Goal: Check status

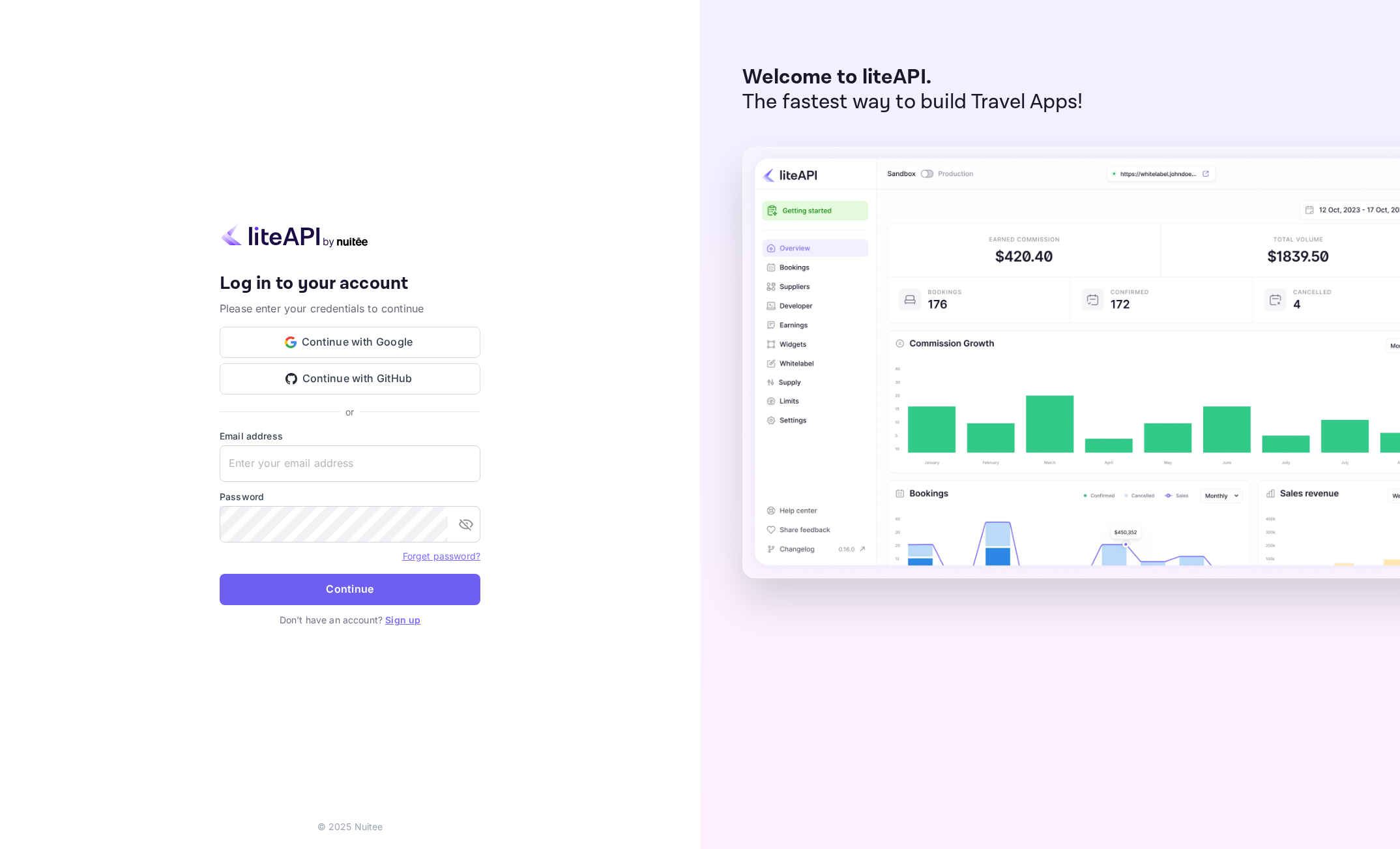
type input "[EMAIL_ADDRESS][DOMAIN_NAME]"
click at [390, 589] on button "Continue" at bounding box center [350, 589] width 261 height 31
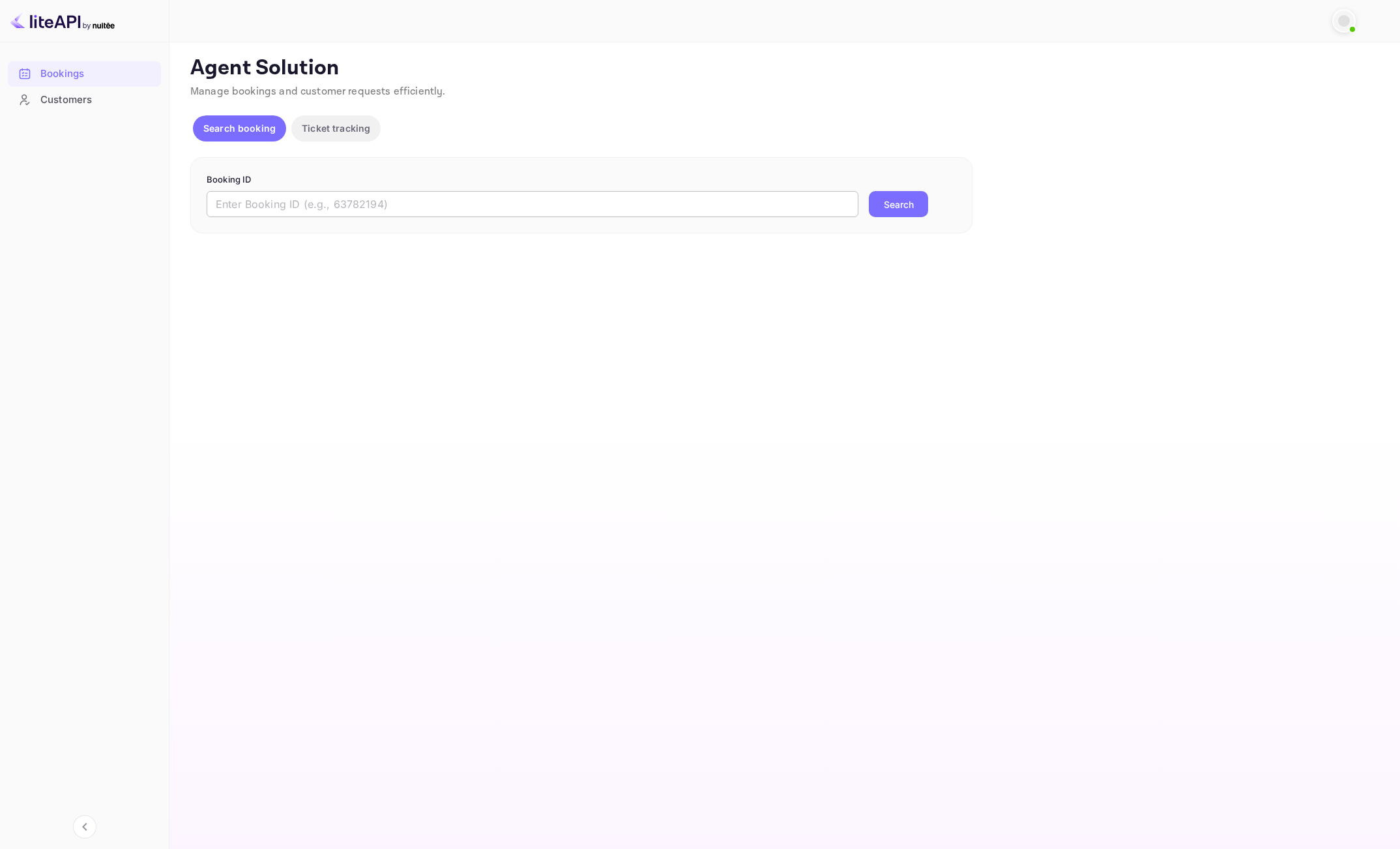
click at [536, 199] on input "text" at bounding box center [532, 204] width 652 height 26
paste input "9213014"
type input "9213014"
click at [910, 203] on button "Search" at bounding box center [899, 204] width 60 height 26
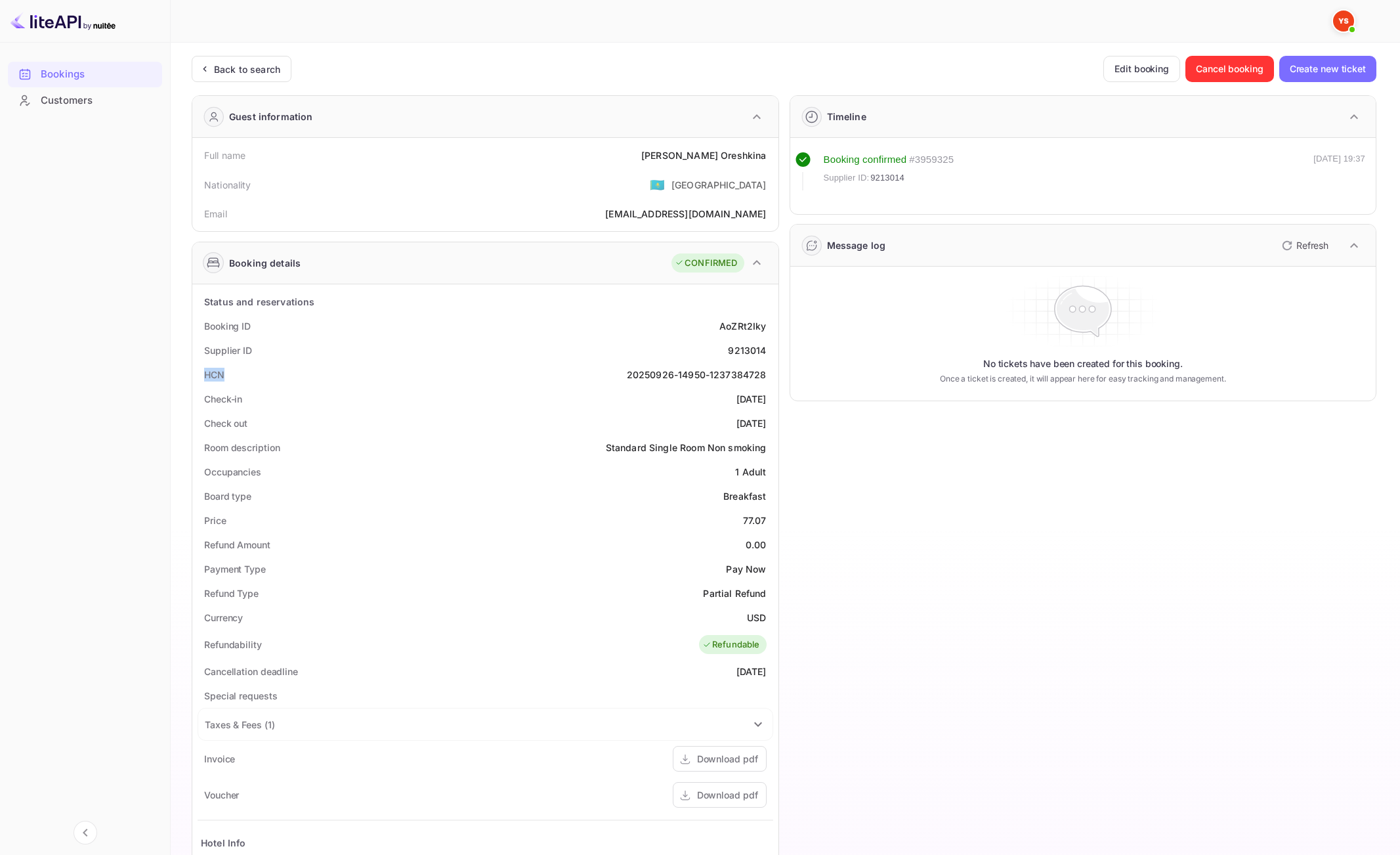
drag, startPoint x: 207, startPoint y: 379, endPoint x: 225, endPoint y: 379, distance: 18.0
click at [225, 379] on div "HCN 20250926-14950-1237384728" at bounding box center [485, 374] width 576 height 24
copy div "HCN"
drag, startPoint x: 628, startPoint y: 376, endPoint x: 774, endPoint y: 374, distance: 146.0
click at [774, 374] on div "Status and reservations Booking ID AoZRt2Iky Supplier ID 9213014 HCN 20250926-1…" at bounding box center [485, 674] width 586 height 780
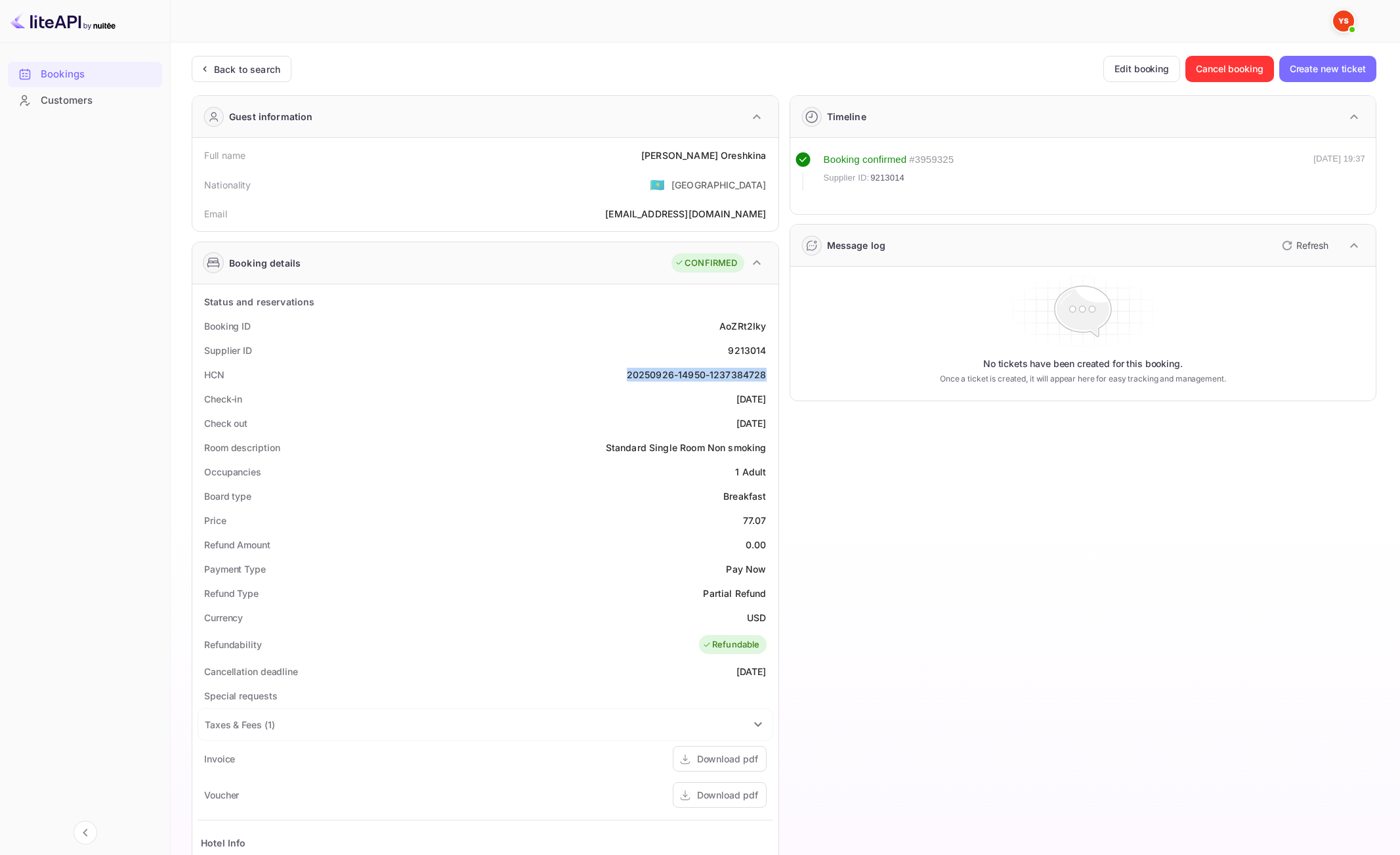
copy div "20250926-14950-1237384728"
drag, startPoint x: 213, startPoint y: 373, endPoint x: 757, endPoint y: 373, distance: 544.0
click at [759, 374] on div "HCN 20250926-14950-1237384728" at bounding box center [485, 374] width 576 height 24
drag, startPoint x: 629, startPoint y: 377, endPoint x: 768, endPoint y: 376, distance: 139.0
click at [768, 376] on div "HCN 20250926-14950-1237384728" at bounding box center [485, 374] width 576 height 24
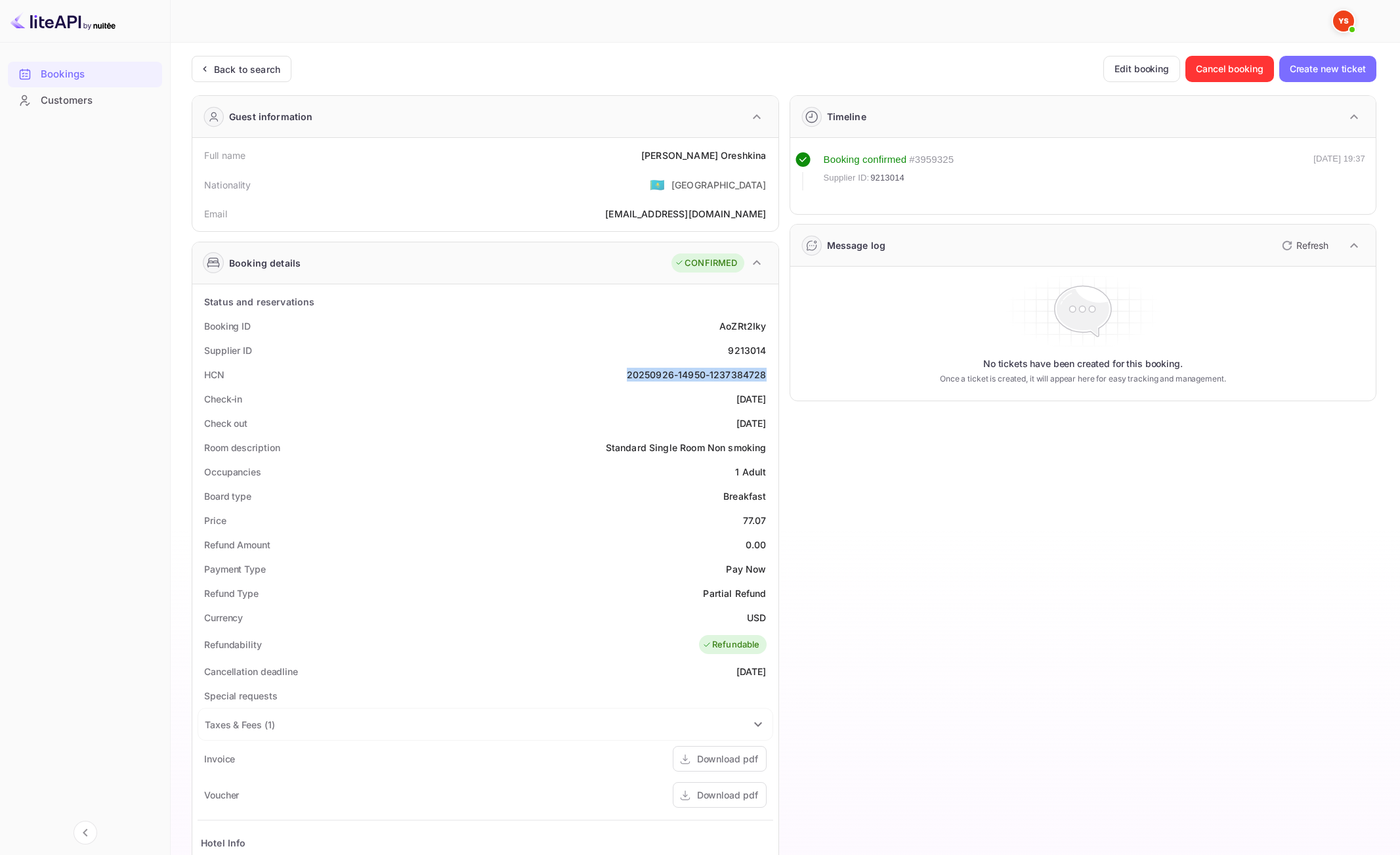
copy div "20250926-14950-1237384728"
